Goal: Check status: Check status

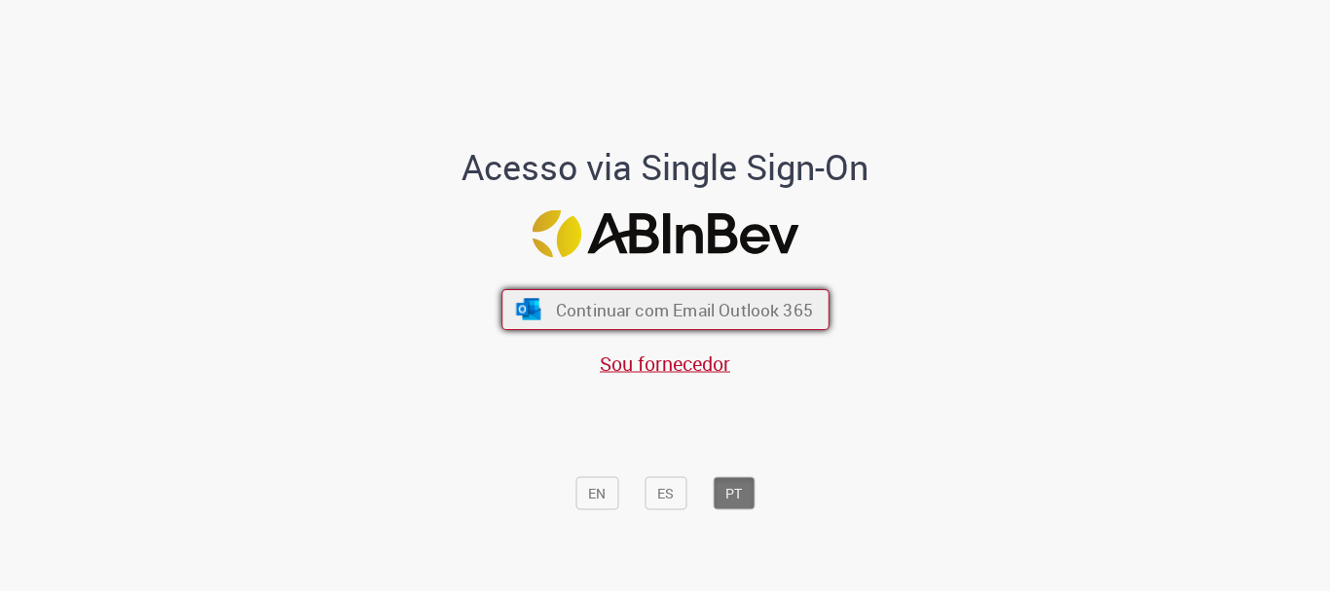
click at [728, 312] on span "Continuar com Email Outlook 365" at bounding box center [683, 310] width 257 height 22
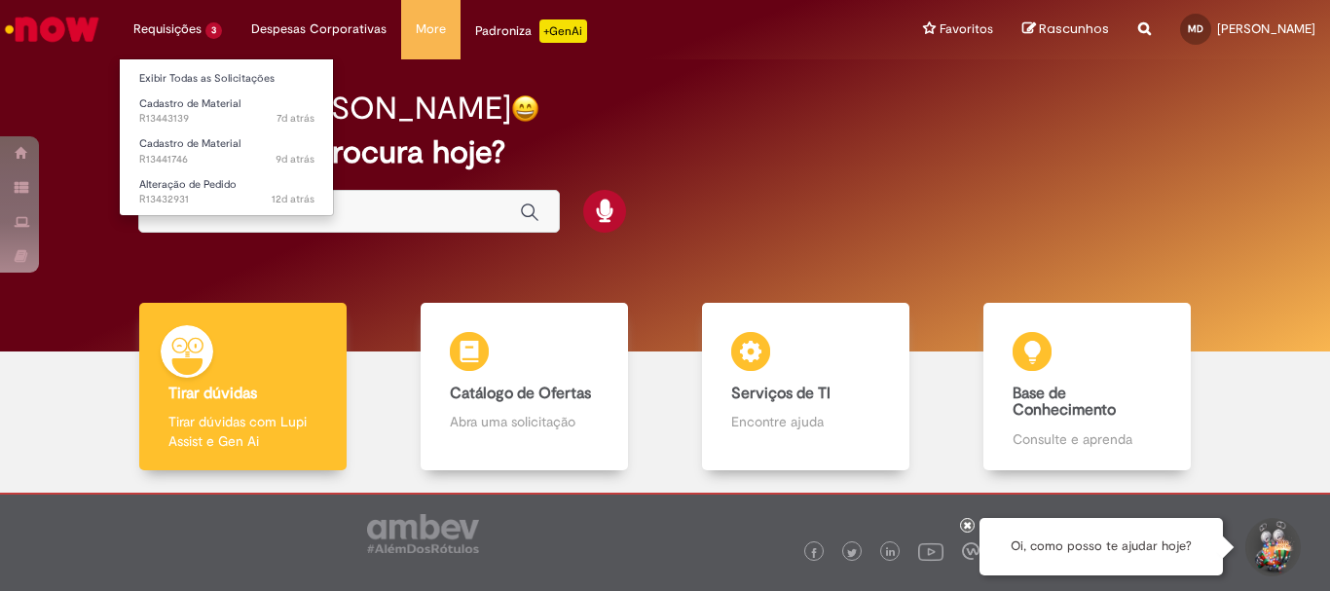
click at [168, 44] on li "Requisições 3 Exibir Todas as Solicitações Cadastro de Material 7d atrás 7 dias…" at bounding box center [178, 29] width 118 height 58
click at [208, 73] on link "Exibir Todas as Solicitações" at bounding box center [227, 78] width 214 height 21
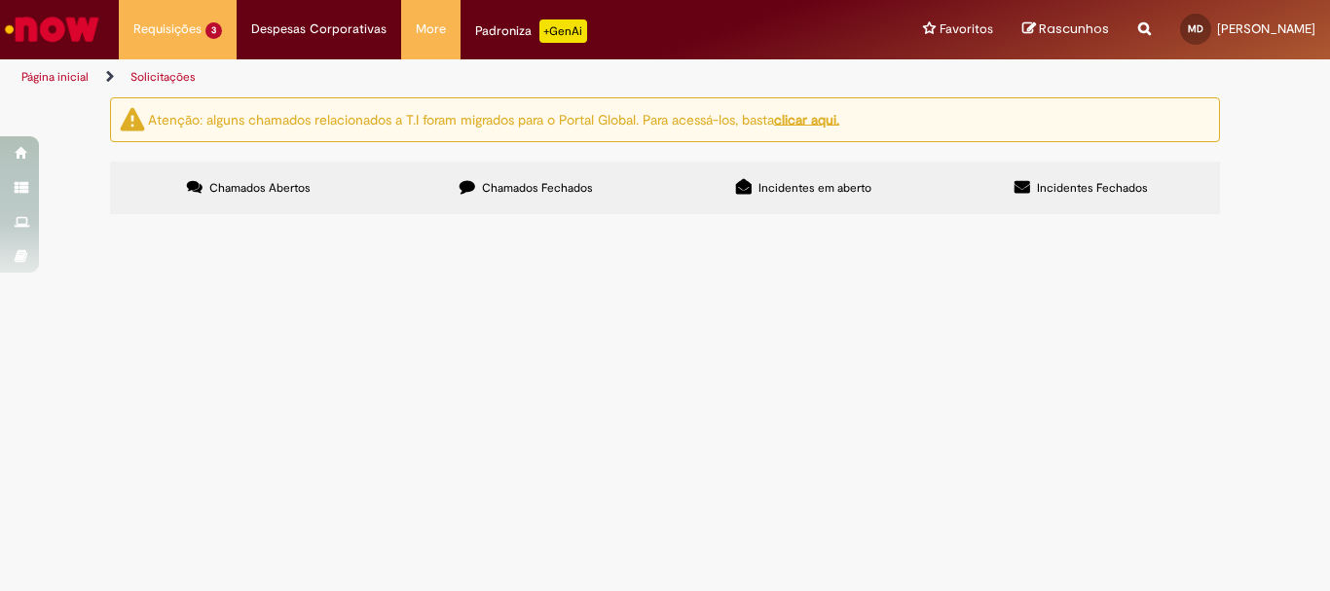
click at [544, 184] on span "Chamados Fechados" at bounding box center [537, 188] width 111 height 16
click at [0, 0] on div at bounding box center [0, 0] width 0 height 0
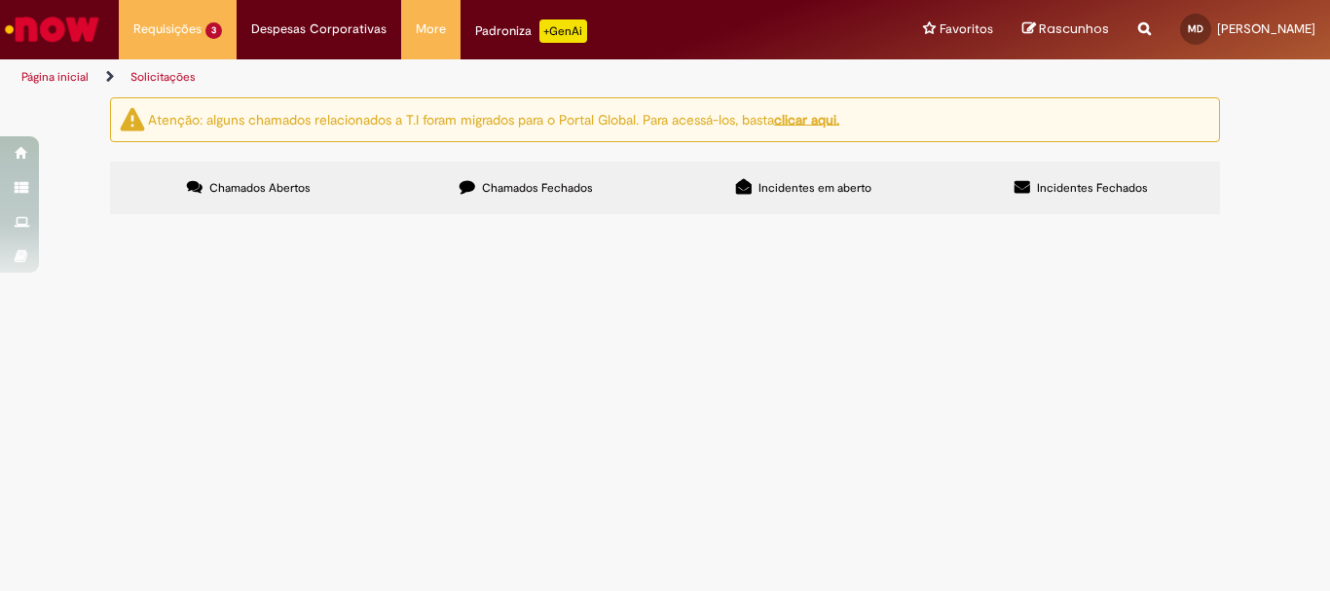
scroll to position [430, 0]
click at [0, 0] on img at bounding box center [0, 0] width 0 height 0
click at [0, 0] on span "R13306228" at bounding box center [0, 0] width 0 height 0
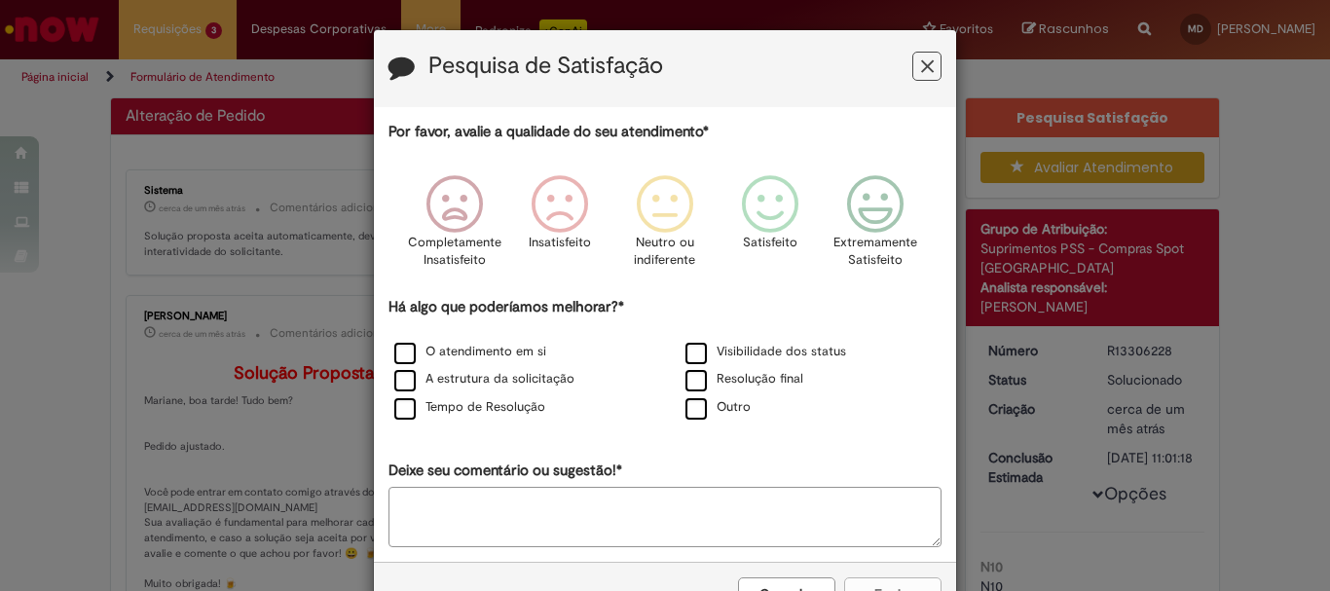
click at [925, 62] on icon "Feedback" at bounding box center [927, 66] width 13 height 20
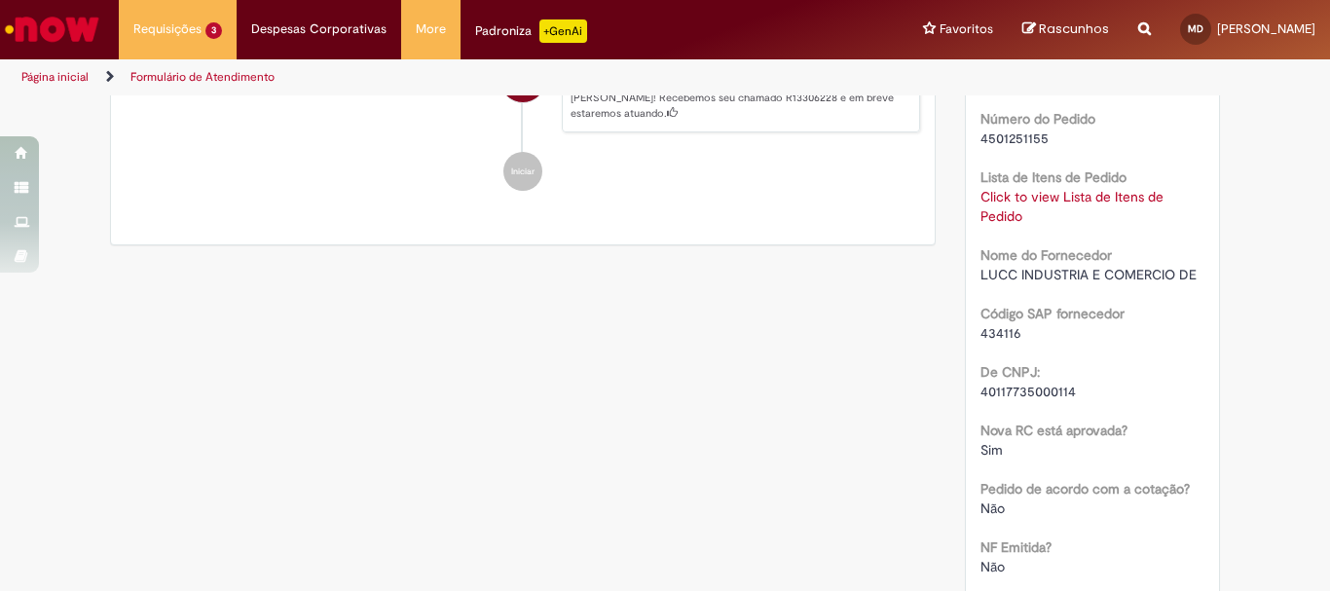
scroll to position [584, 0]
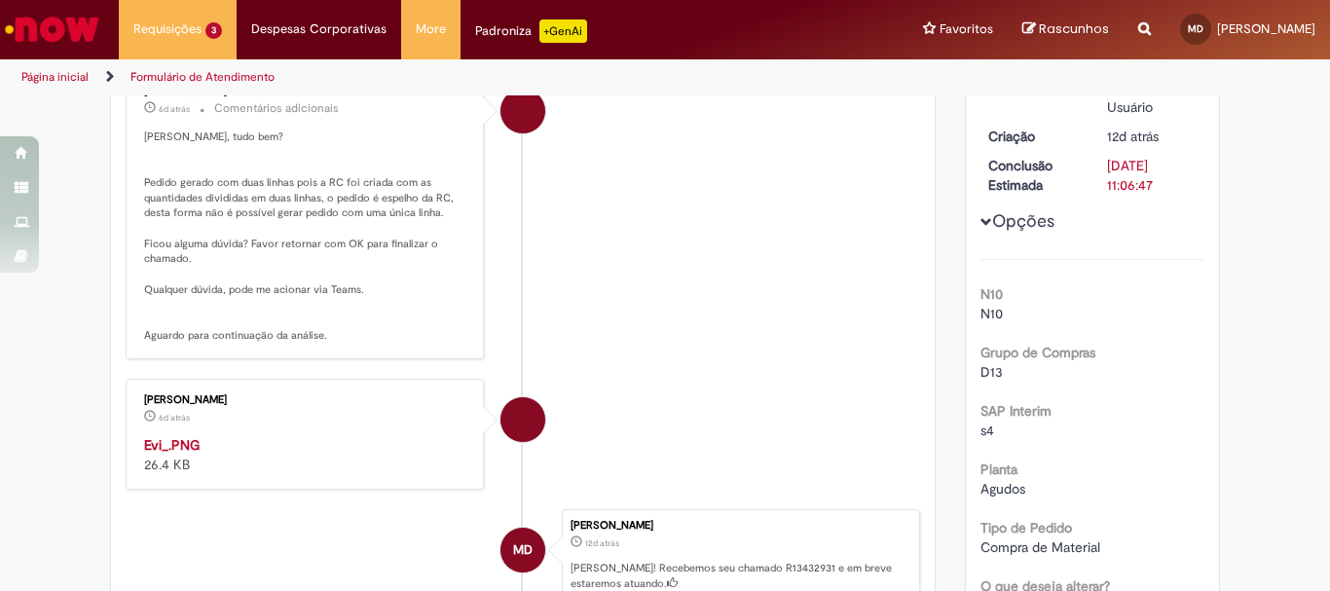
scroll to position [487, 0]
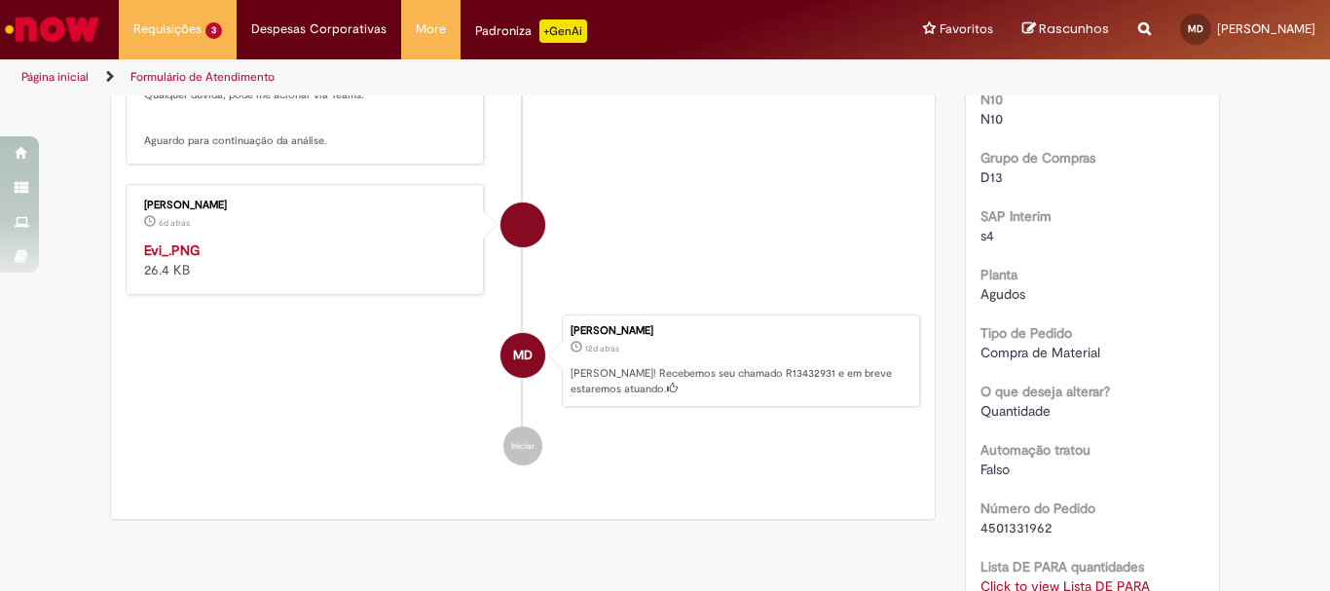
click at [282, 240] on img "Histórico de tíquete" at bounding box center [306, 240] width 324 height 0
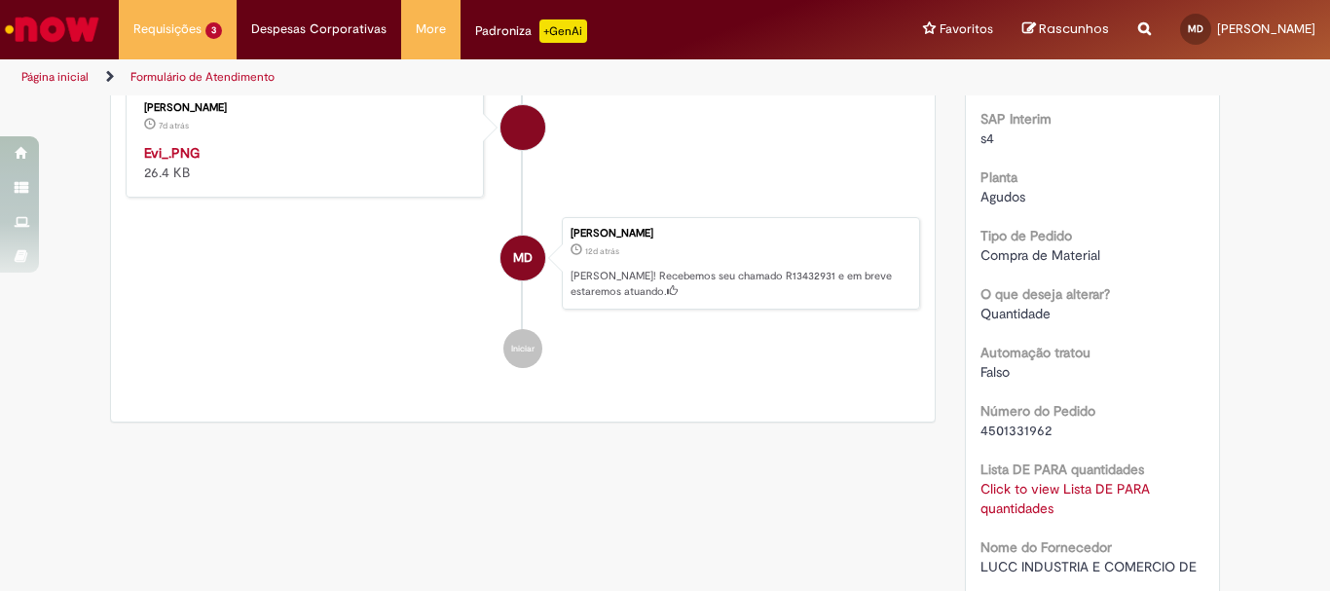
scroll to position [195, 0]
